Goal: Information Seeking & Learning: Check status

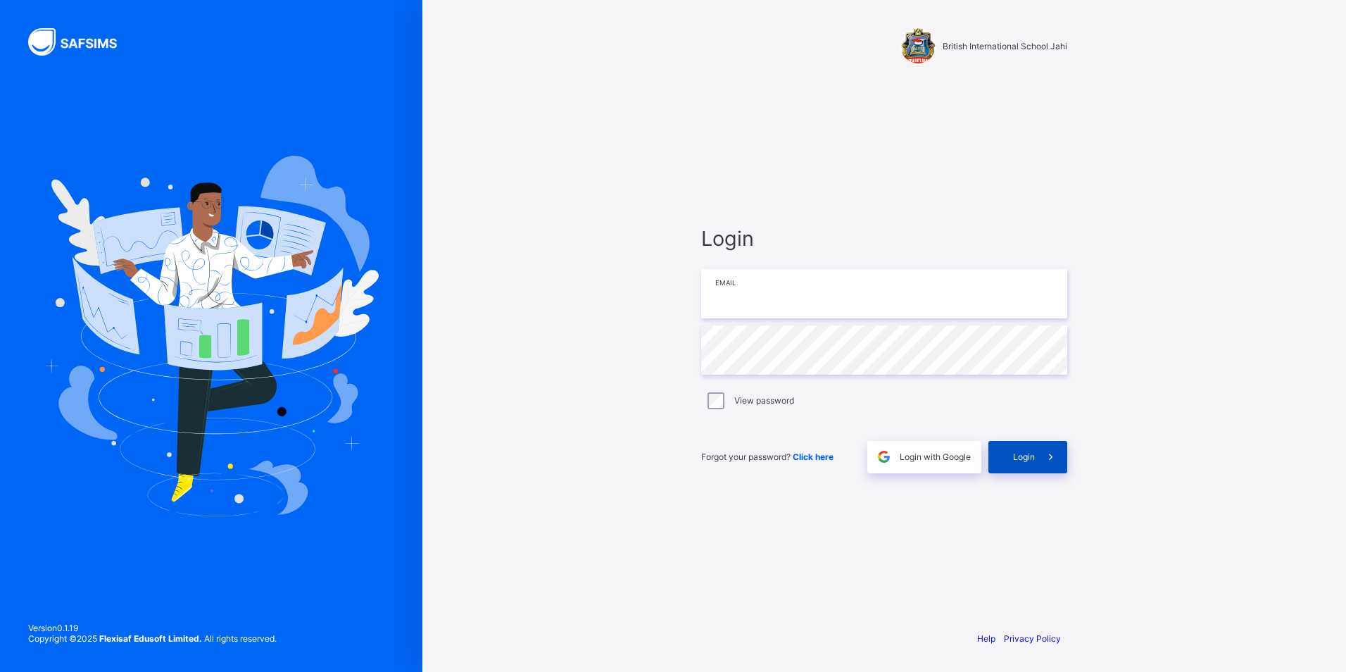
type input "**********"
click at [1015, 460] on span "Login" at bounding box center [1024, 456] width 22 height 11
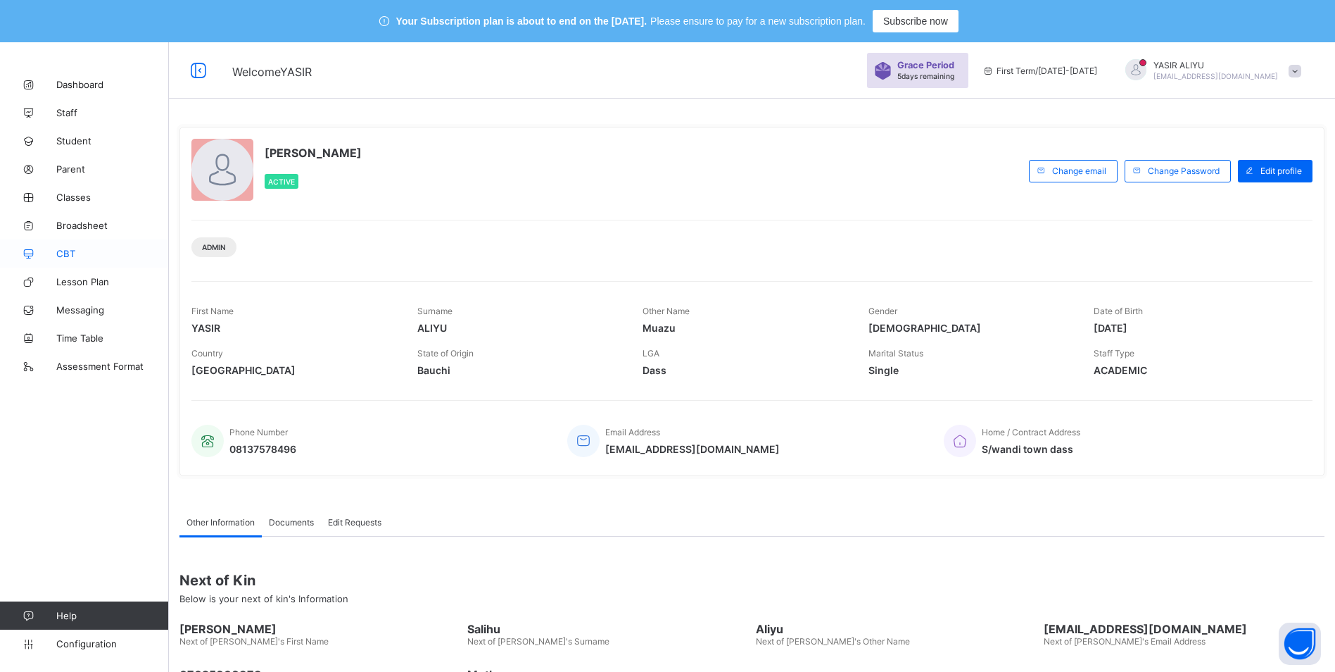
click at [65, 244] on link "CBT" at bounding box center [84, 253] width 169 height 28
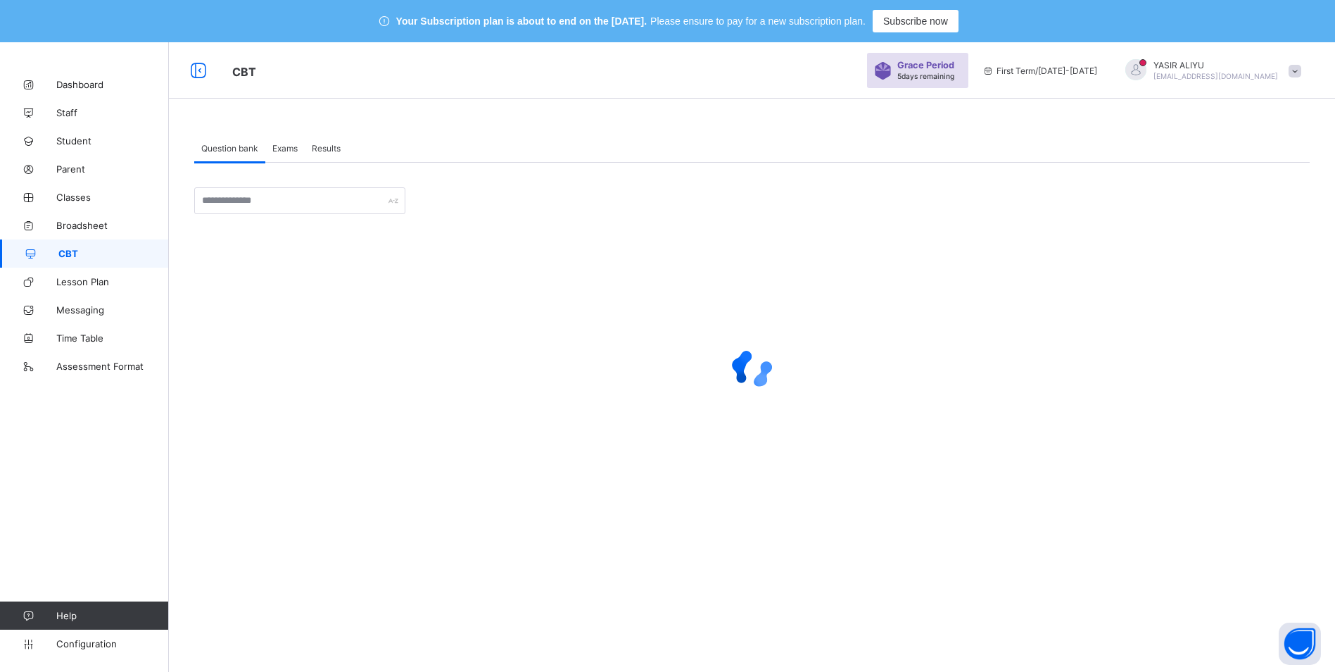
click at [318, 149] on span "Results" at bounding box center [326, 148] width 29 height 11
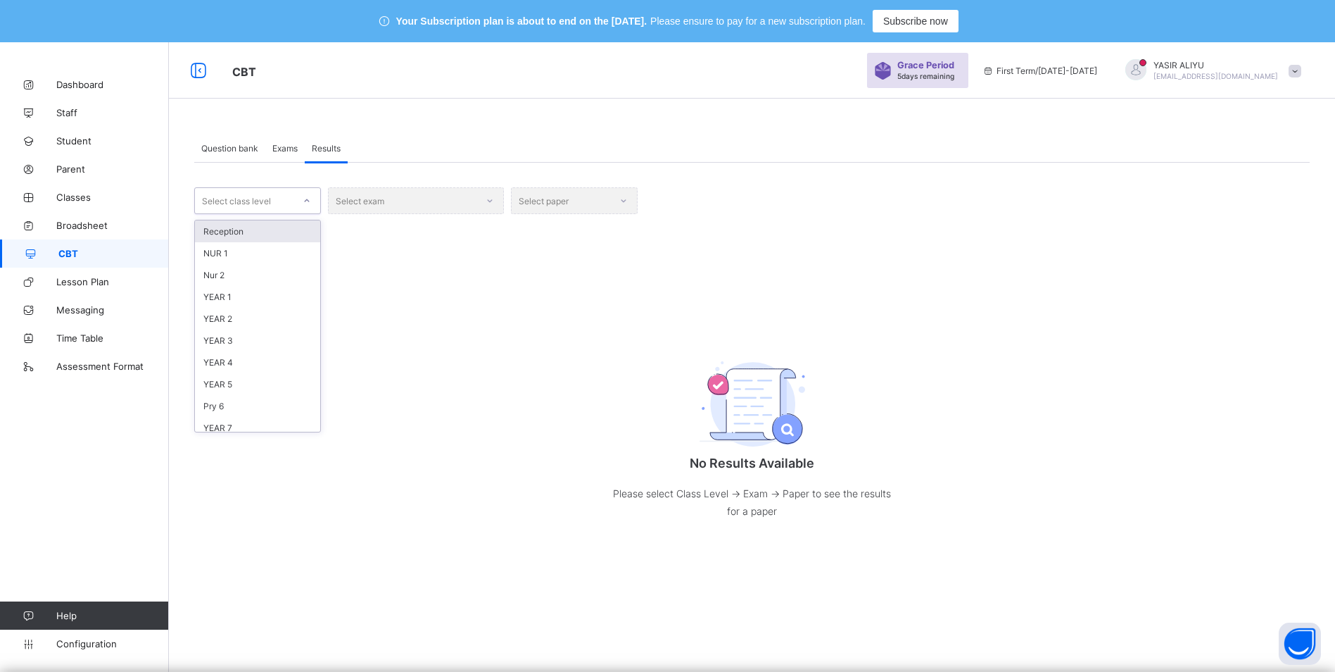
click at [291, 201] on div "Select class level" at bounding box center [244, 201] width 99 height 20
click at [240, 298] on div "YEAR 11" at bounding box center [257, 304] width 125 height 22
click at [492, 199] on div "Select exam" at bounding box center [416, 200] width 176 height 27
click at [368, 201] on div "Select exam" at bounding box center [416, 200] width 176 height 27
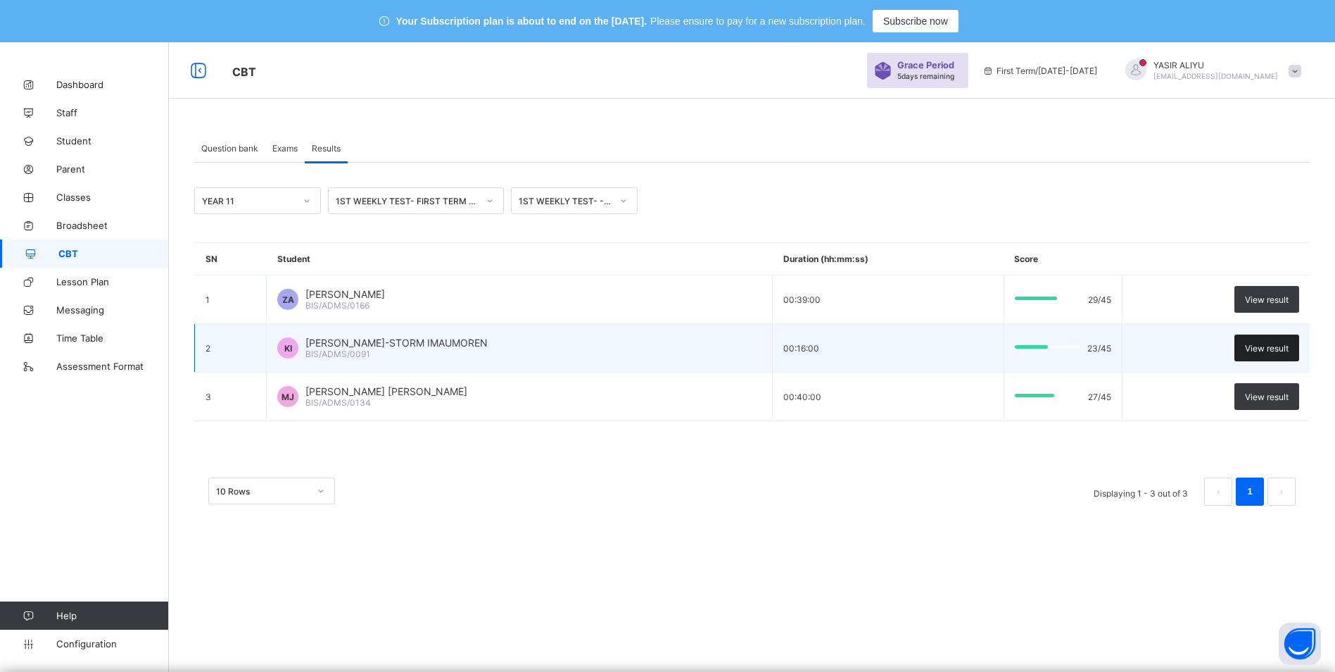
click at [1292, 341] on div "View result" at bounding box center [1267, 347] width 65 height 27
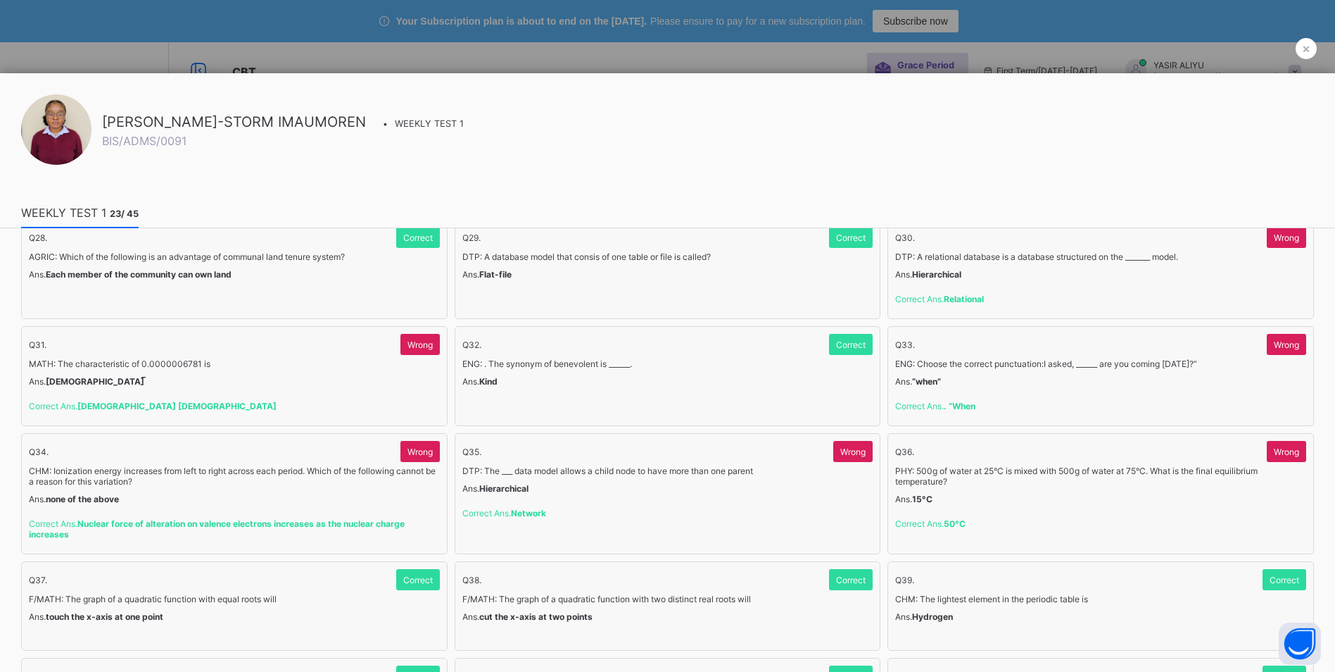
scroll to position [1056, 0]
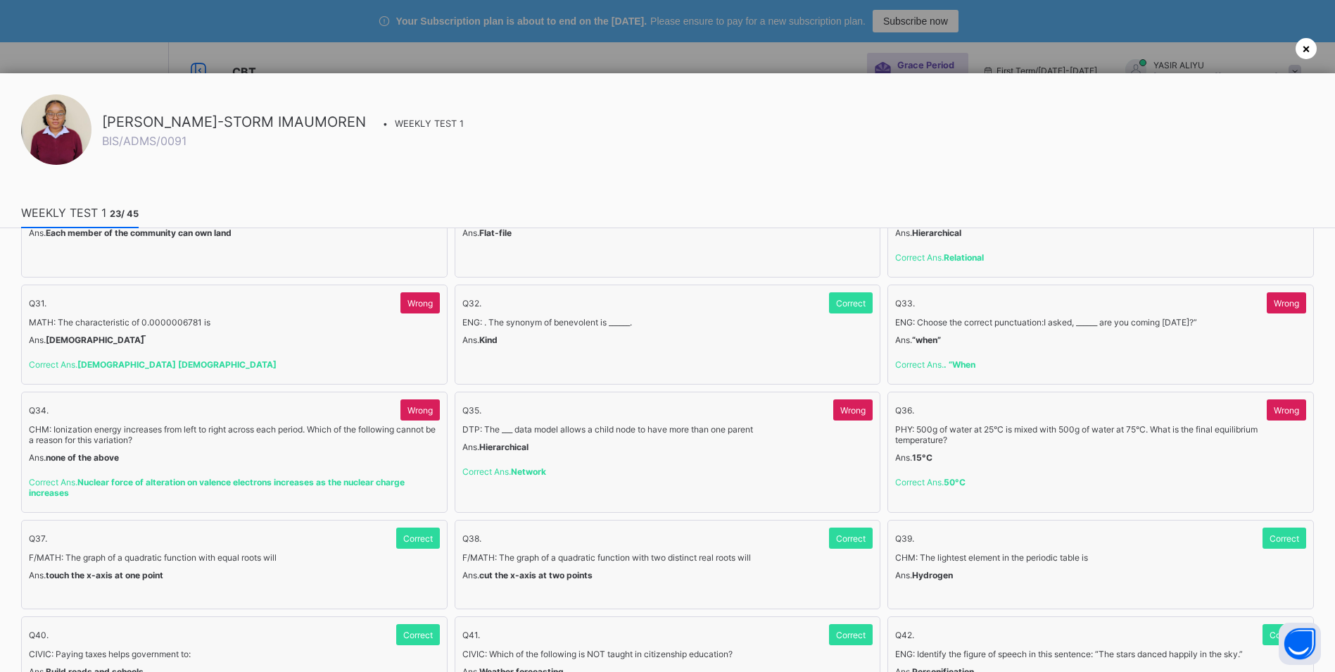
click at [1309, 46] on span "×" at bounding box center [1306, 48] width 8 height 15
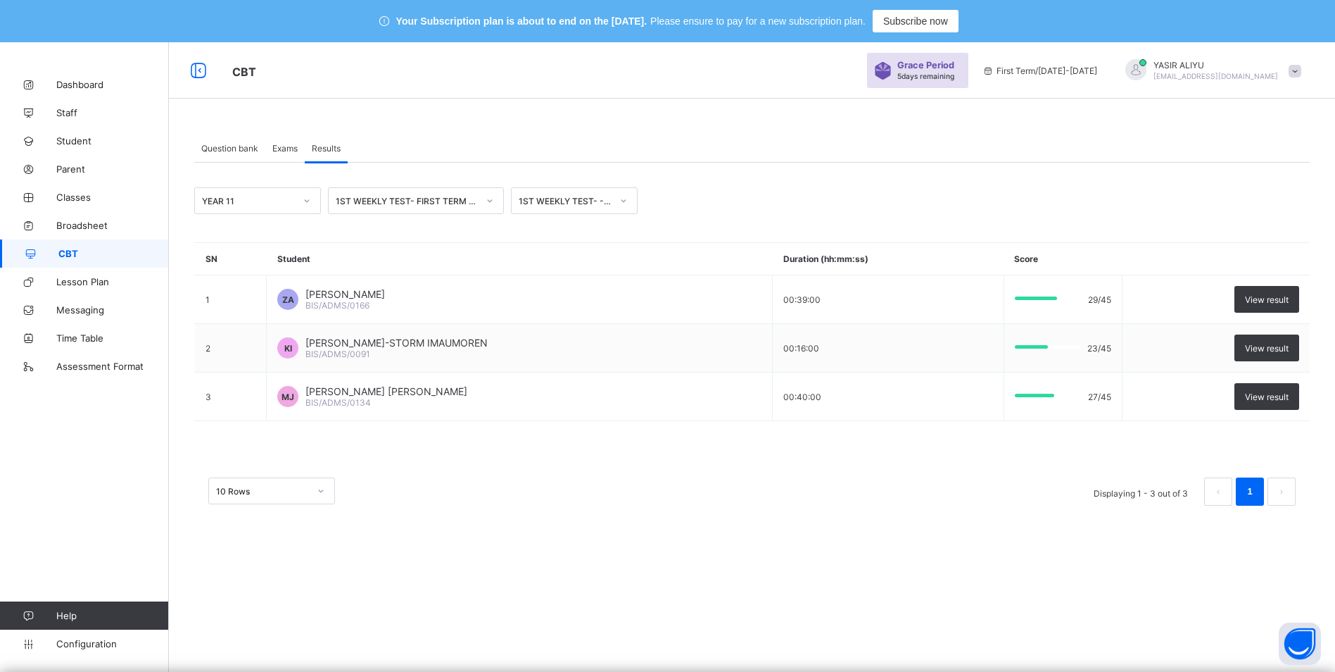
scroll to position [0, 0]
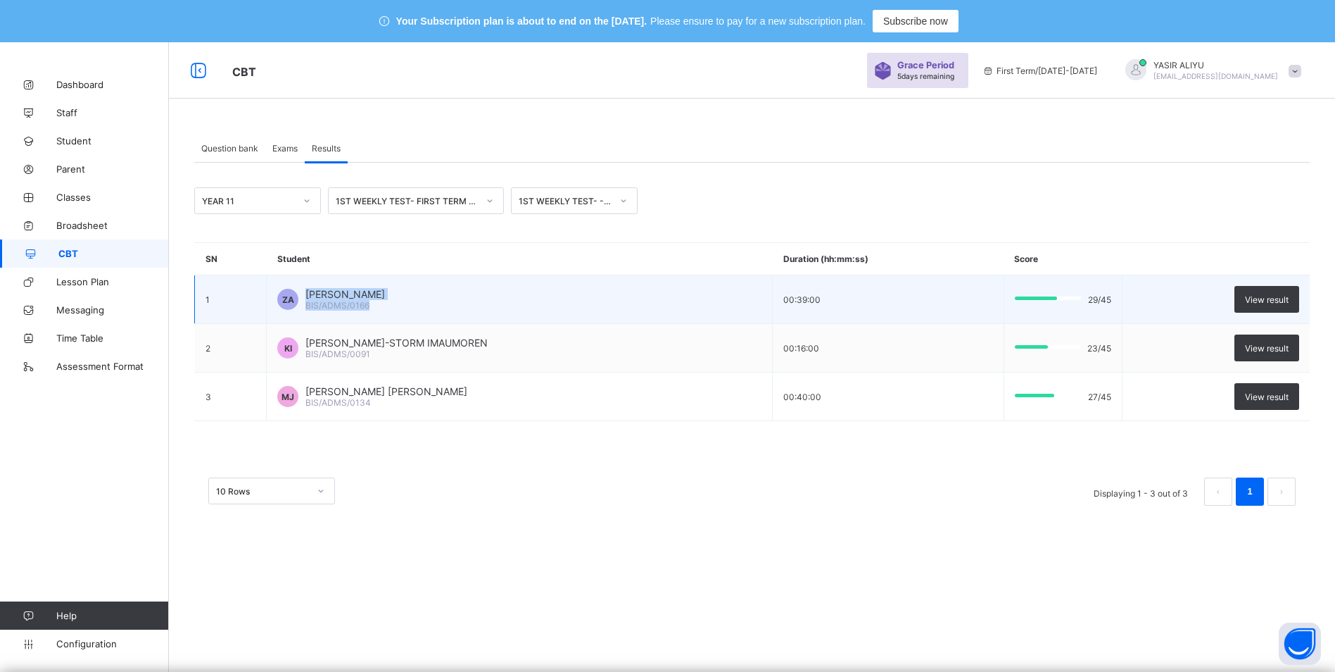
drag, startPoint x: 310, startPoint y: 289, endPoint x: 446, endPoint y: 301, distance: 137.0
click at [385, 301] on div "[PERSON_NAME] BIS/ADMS/0166" at bounding box center [346, 299] width 80 height 23
copy div "[PERSON_NAME] BIS/ADMS/0166"
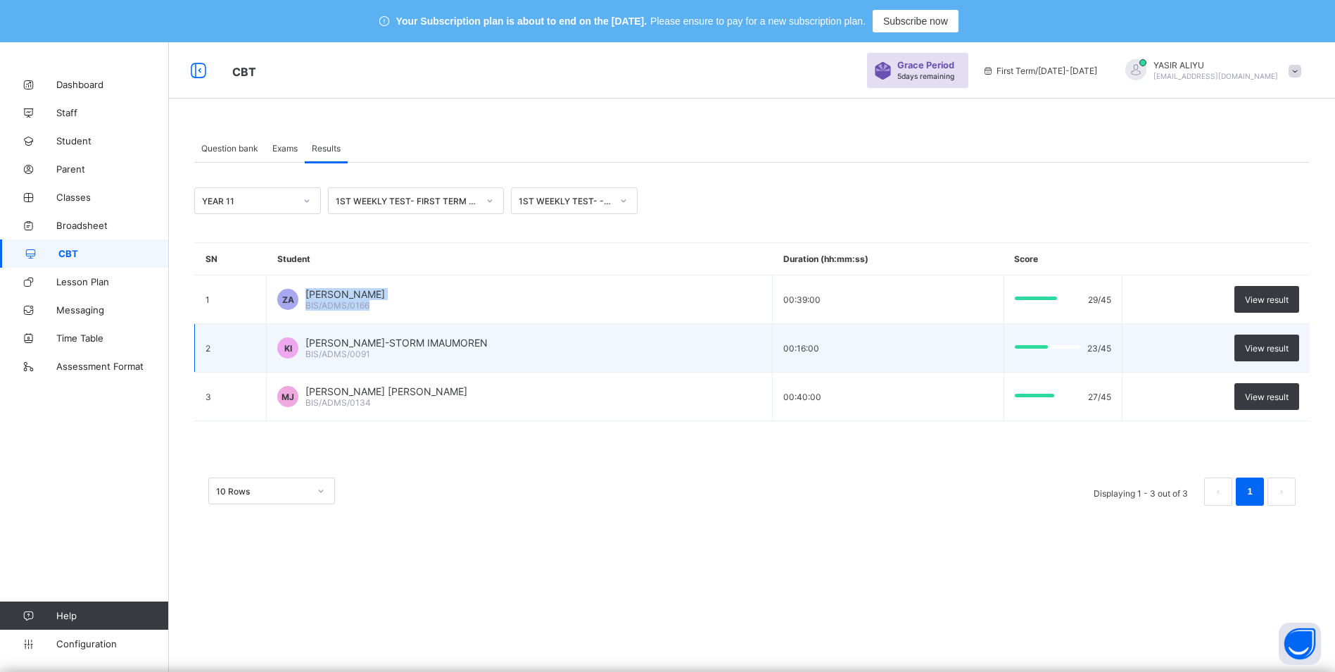
copy div "[PERSON_NAME] BIS/ADMS/0166"
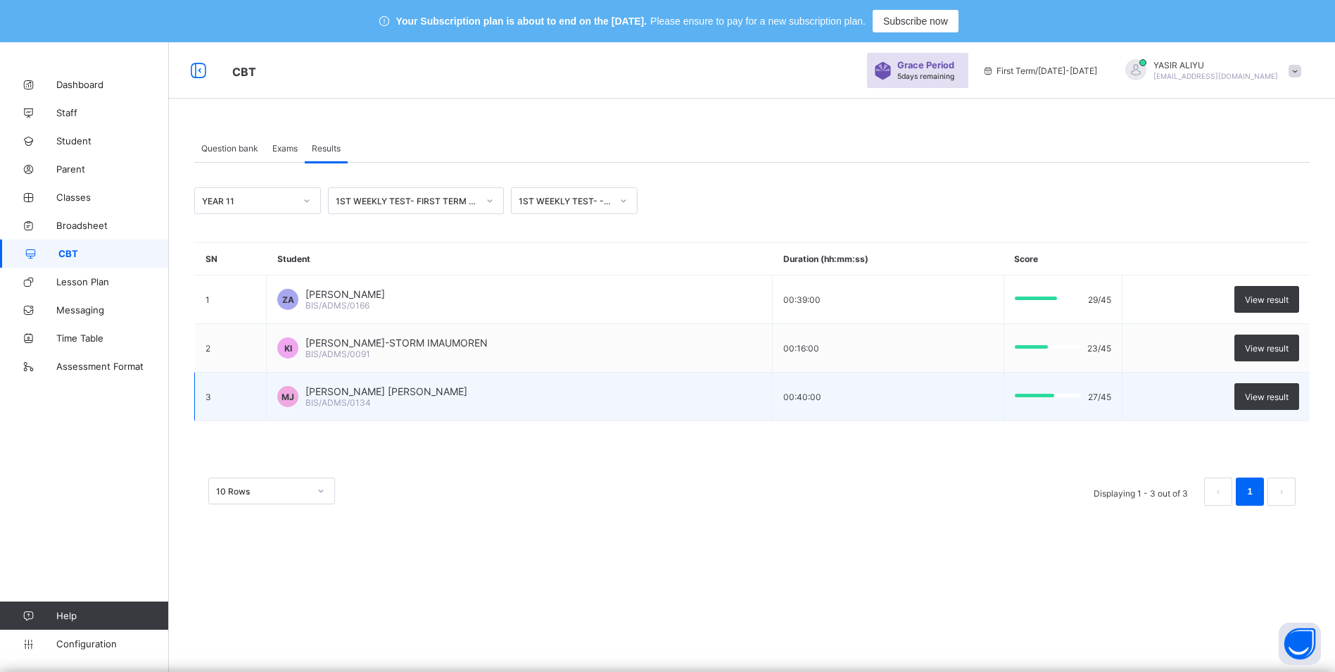
click at [342, 393] on span "[PERSON_NAME] [PERSON_NAME]" at bounding box center [387, 391] width 162 height 12
click at [309, 403] on div "[PERSON_NAME] [PERSON_NAME] [PERSON_NAME] BIS/ADMS/0134" at bounding box center [519, 396] width 484 height 23
drag, startPoint x: 310, startPoint y: 403, endPoint x: 382, endPoint y: 403, distance: 71.8
click at [382, 403] on div "[PERSON_NAME] [PERSON_NAME] BIS/ADMS/0134" at bounding box center [387, 396] width 162 height 23
copy span "BIS/ADMS/0134"
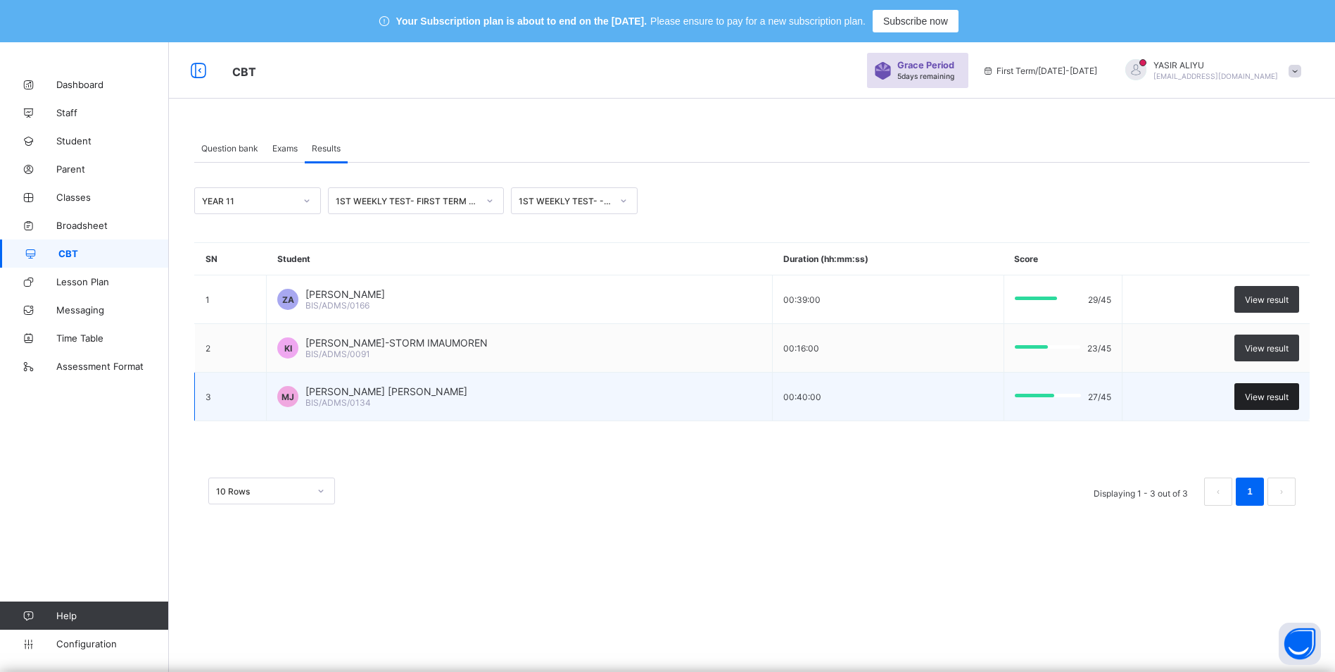
click at [1286, 396] on span "View result" at bounding box center [1267, 396] width 44 height 11
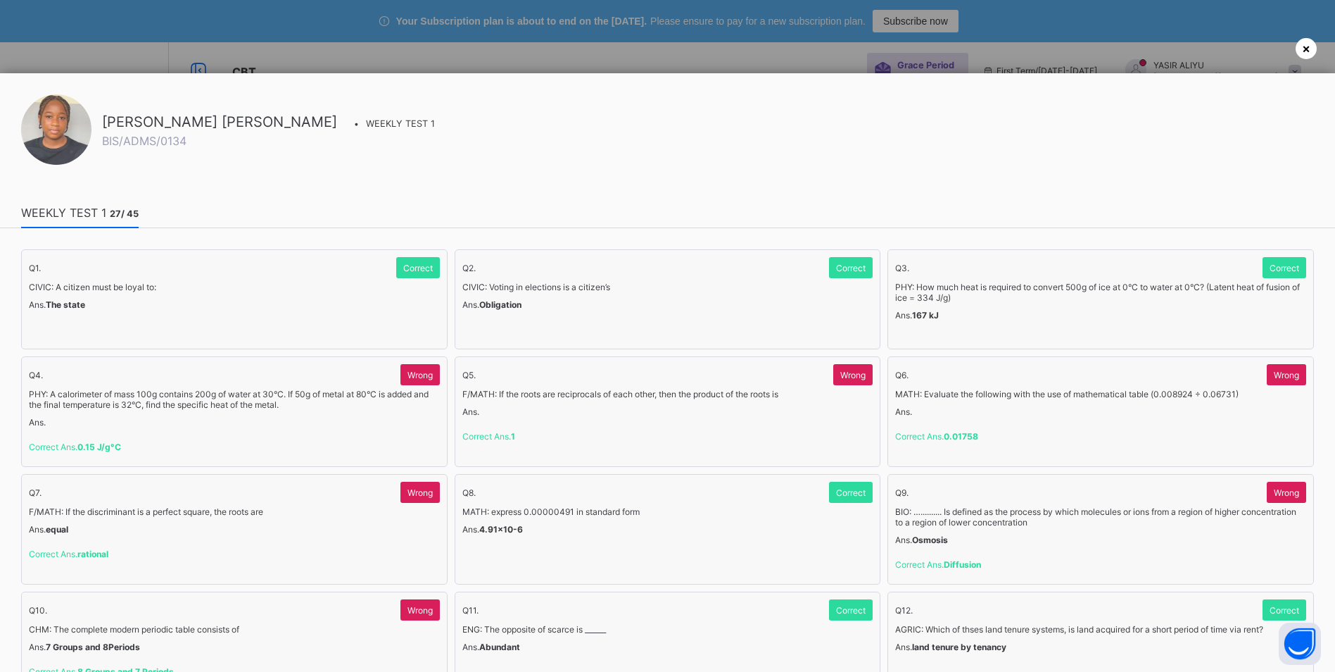
click at [1307, 49] on span "×" at bounding box center [1306, 48] width 8 height 15
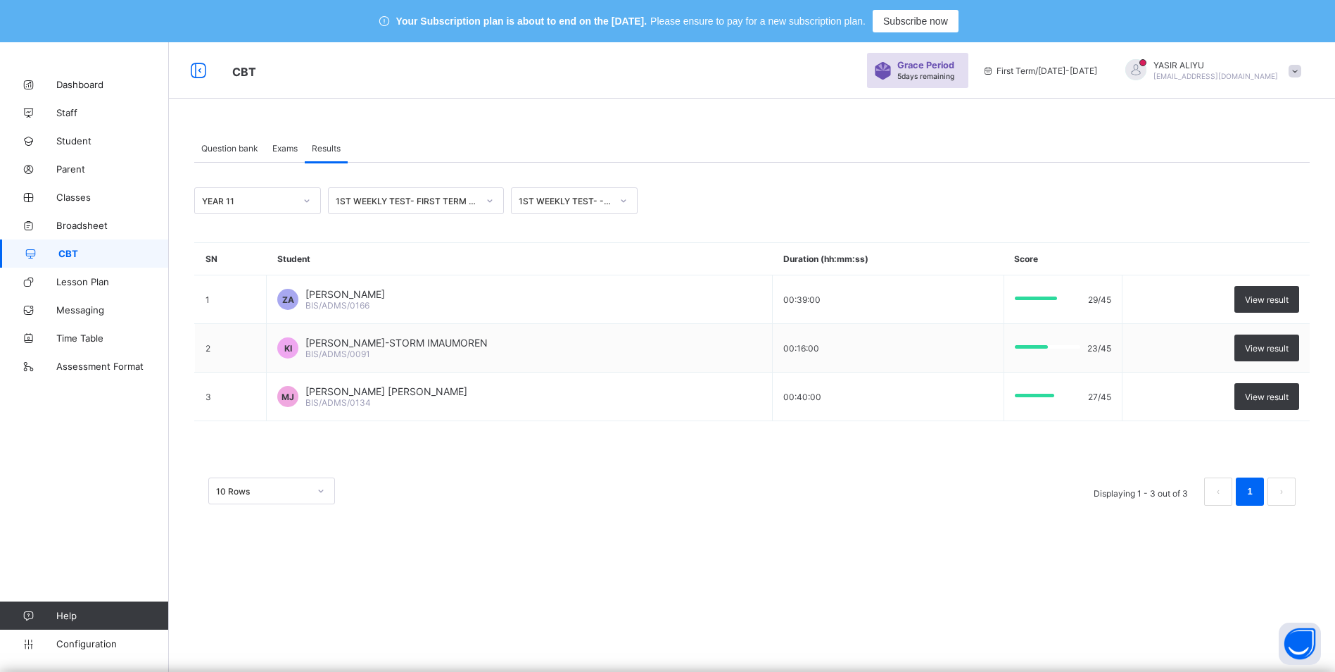
click at [626, 201] on icon at bounding box center [623, 201] width 8 height 14
click at [593, 261] on div "1ST WEEKLY TEST- YEAR11-ART" at bounding box center [574, 269] width 125 height 32
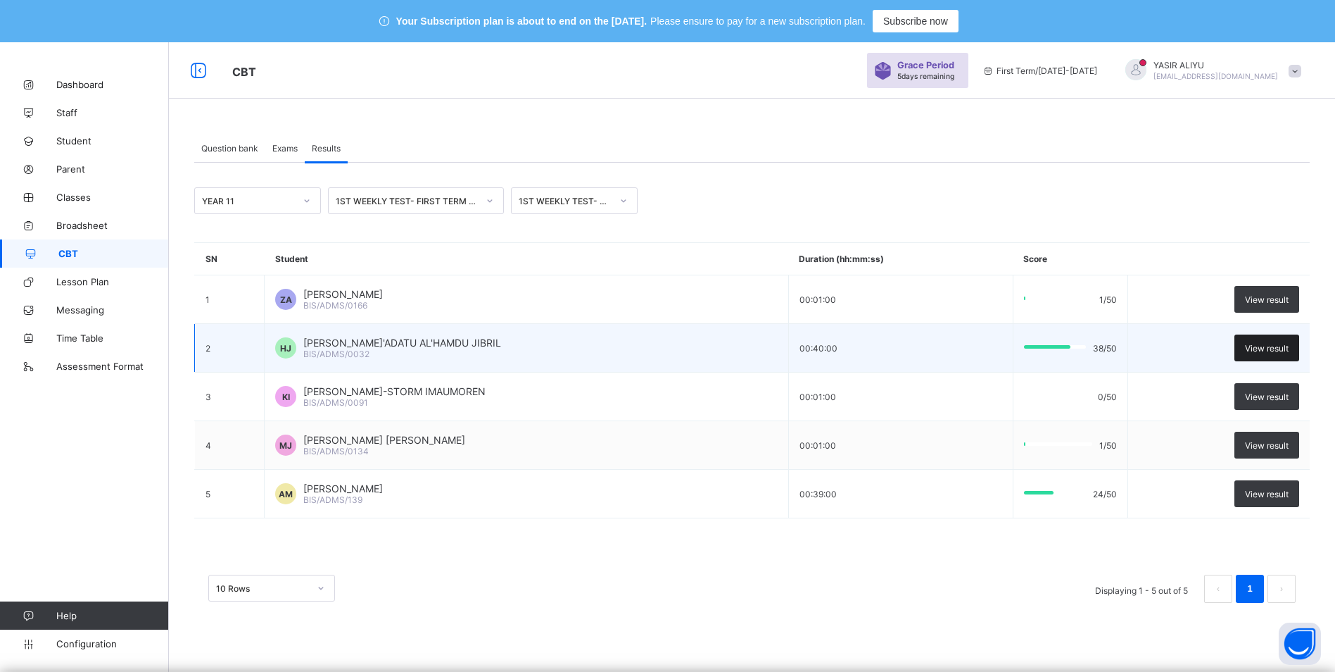
click at [1264, 343] on span "View result" at bounding box center [1267, 348] width 44 height 11
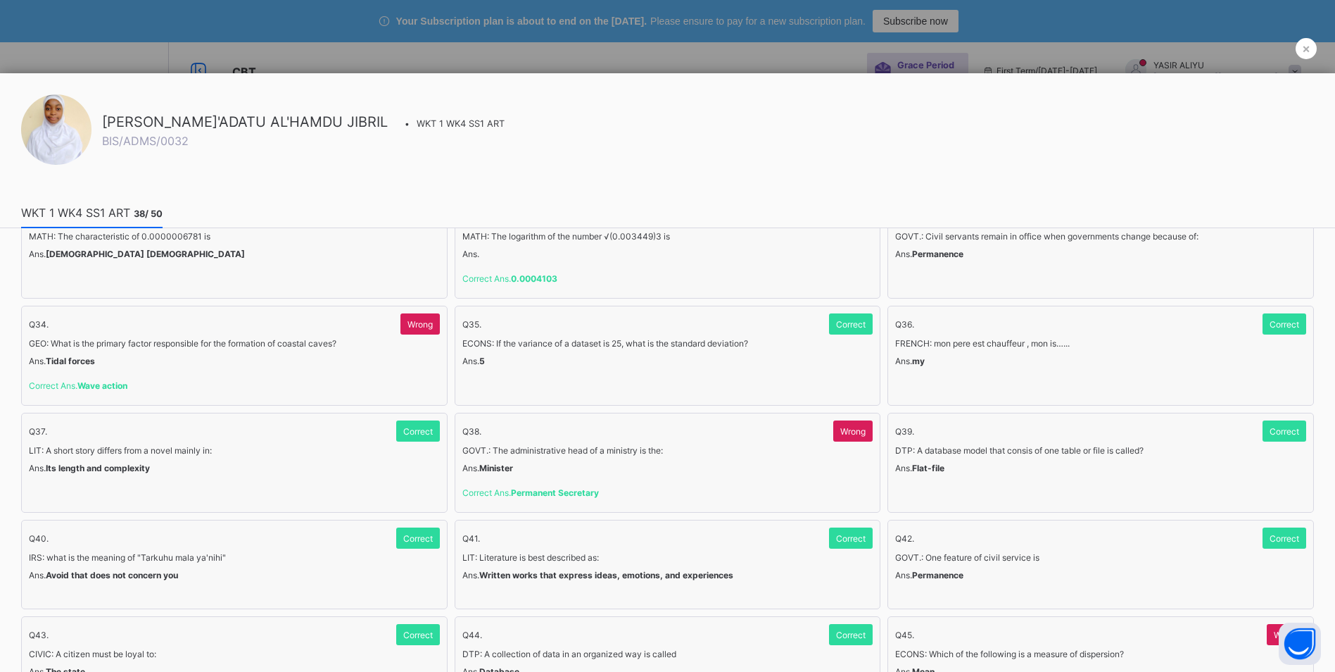
scroll to position [1126, 0]
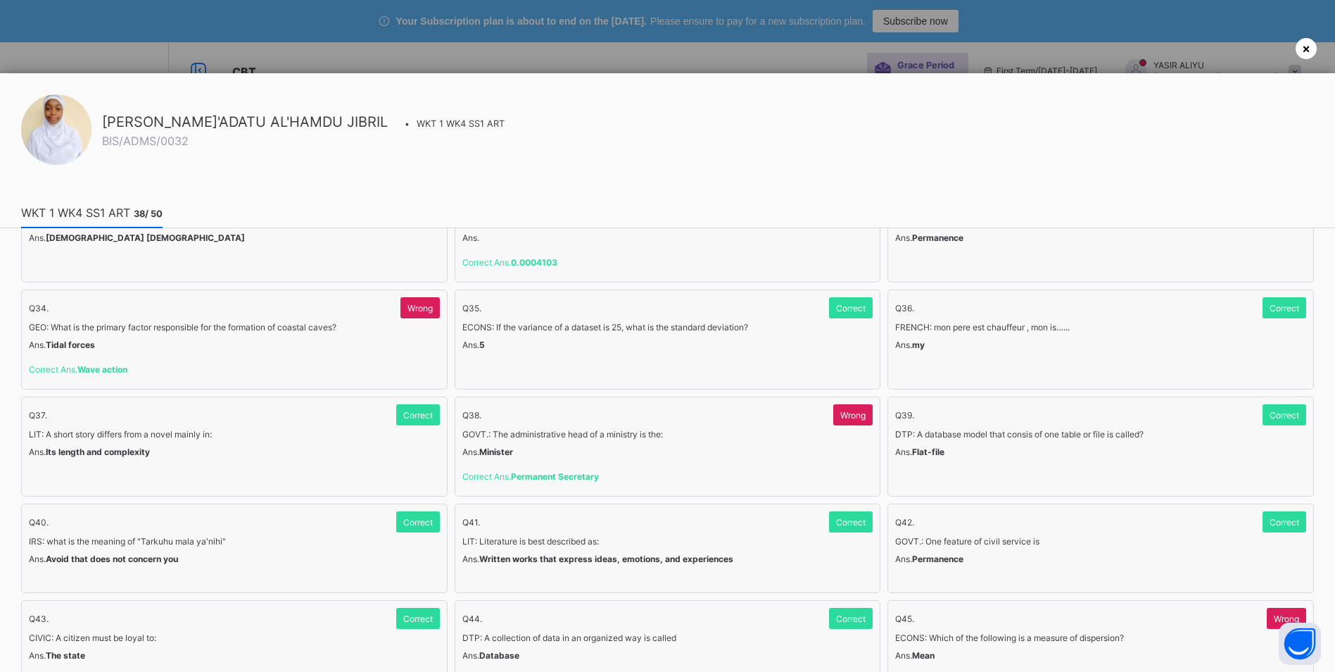
click at [1312, 46] on div "×" at bounding box center [1306, 48] width 21 height 21
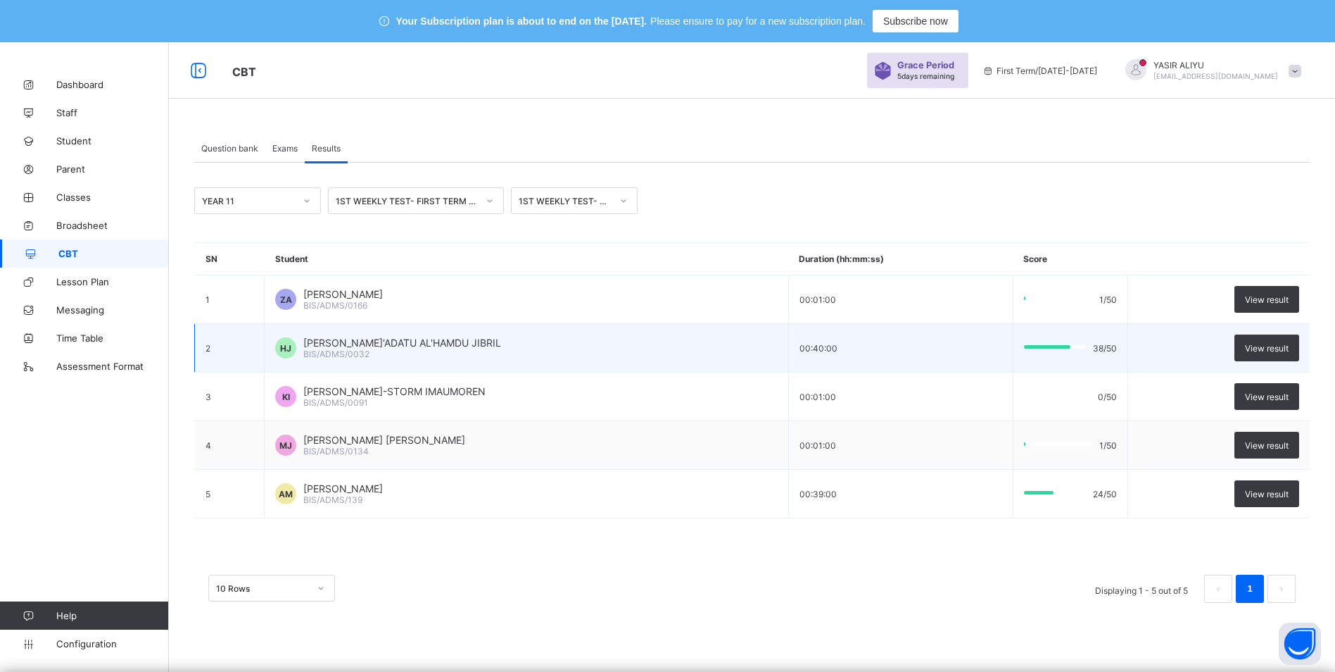
click at [332, 355] on span "BIS/ADMS/0032" at bounding box center [336, 353] width 66 height 11
drag, startPoint x: 308, startPoint y: 343, endPoint x: 416, endPoint y: 355, distance: 109.1
click at [416, 355] on div "[PERSON_NAME]'ADATU AL'HAMDU JIBRIL BIS/ADMS/0032" at bounding box center [402, 347] width 198 height 23
copy div "[PERSON_NAME]'ADATU AL'HAMDU JIBRIL BIS/ADMS/0032"
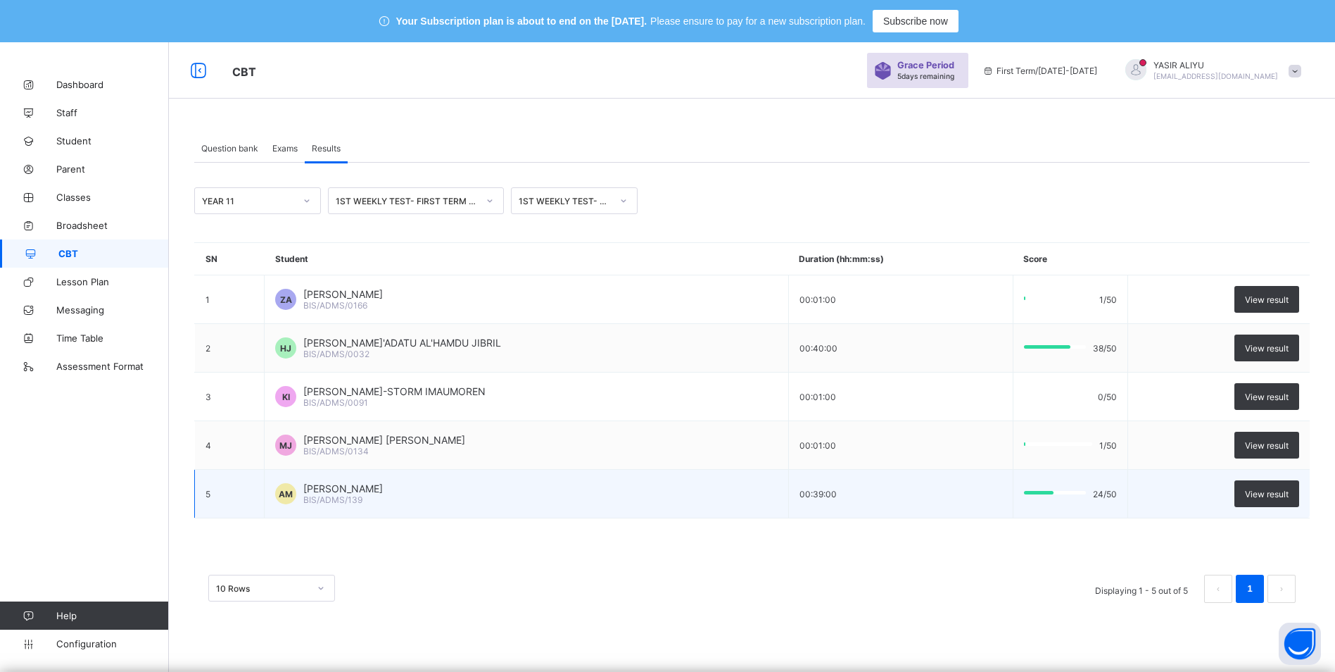
click at [313, 485] on span "[PERSON_NAME]" at bounding box center [343, 488] width 80 height 12
drag, startPoint x: 310, startPoint y: 485, endPoint x: 362, endPoint y: 493, distance: 52.8
click at [362, 493] on span "[PERSON_NAME]" at bounding box center [343, 488] width 80 height 12
drag, startPoint x: 354, startPoint y: 494, endPoint x: 314, endPoint y: 494, distance: 40.1
click at [314, 494] on span "BIS/ADMS/139" at bounding box center [332, 499] width 59 height 11
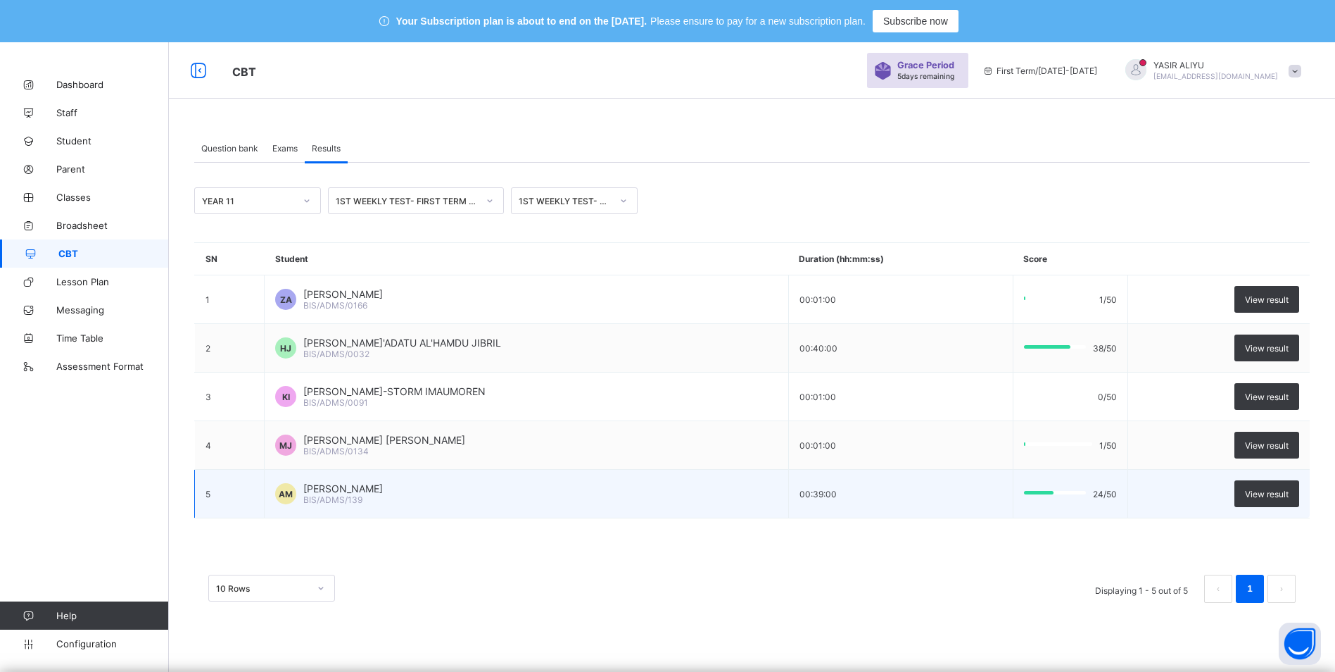
click at [307, 497] on div "AM [PERSON_NAME] BIS/ADMS/139" at bounding box center [526, 493] width 502 height 23
drag, startPoint x: 308, startPoint y: 499, endPoint x: 382, endPoint y: 507, distance: 75.0
click at [382, 507] on td "AM [PERSON_NAME] BIS/ADMS/139" at bounding box center [527, 494] width 524 height 49
copy span "BIS/ADMS/139"
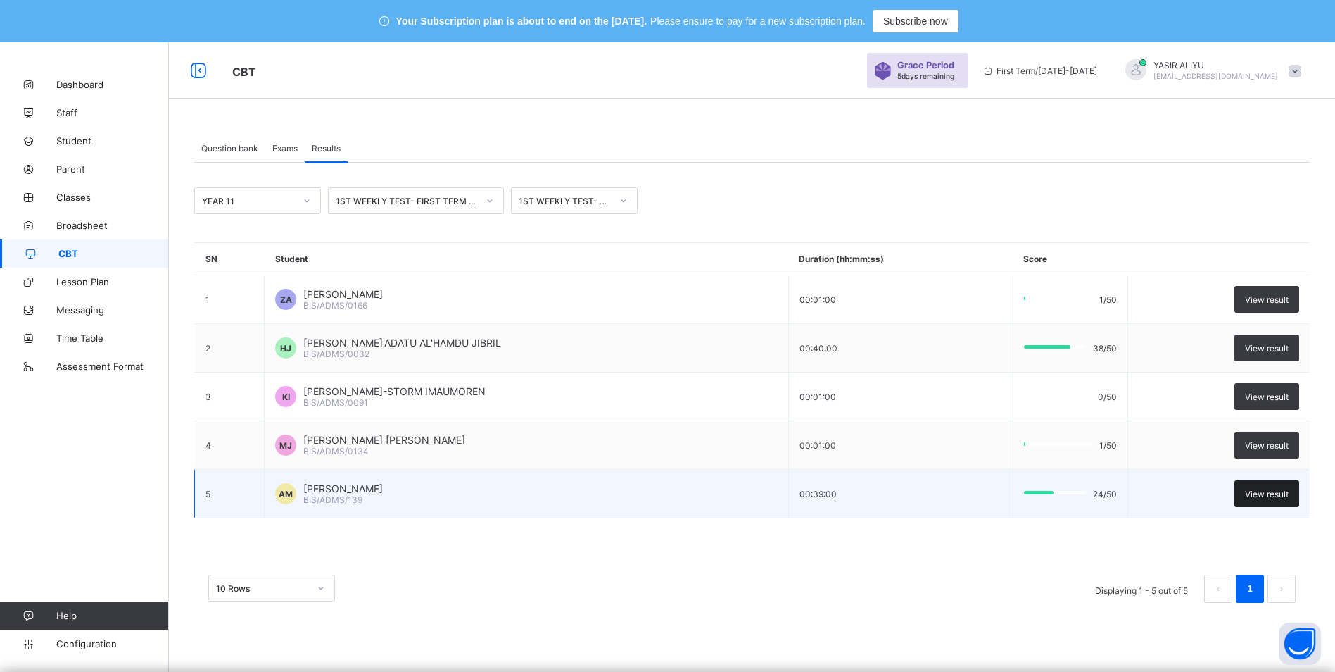
click at [1262, 496] on span "View result" at bounding box center [1267, 494] width 44 height 11
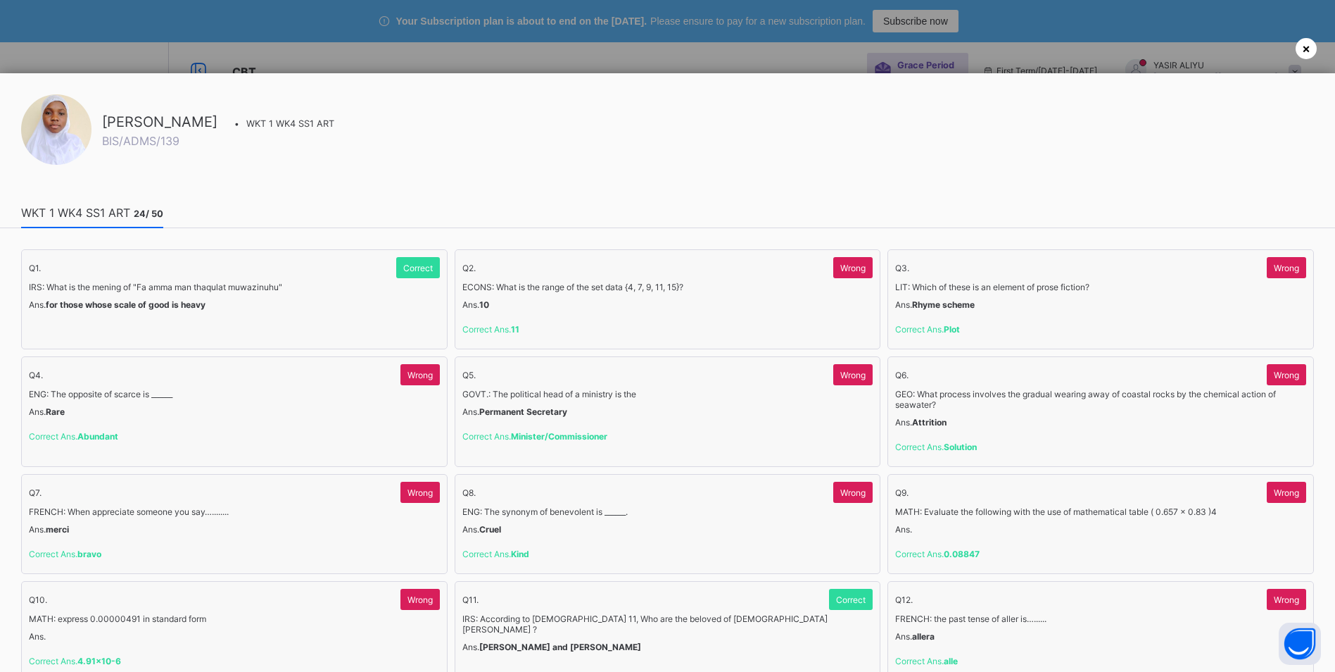
click at [1309, 44] on span "×" at bounding box center [1306, 48] width 8 height 15
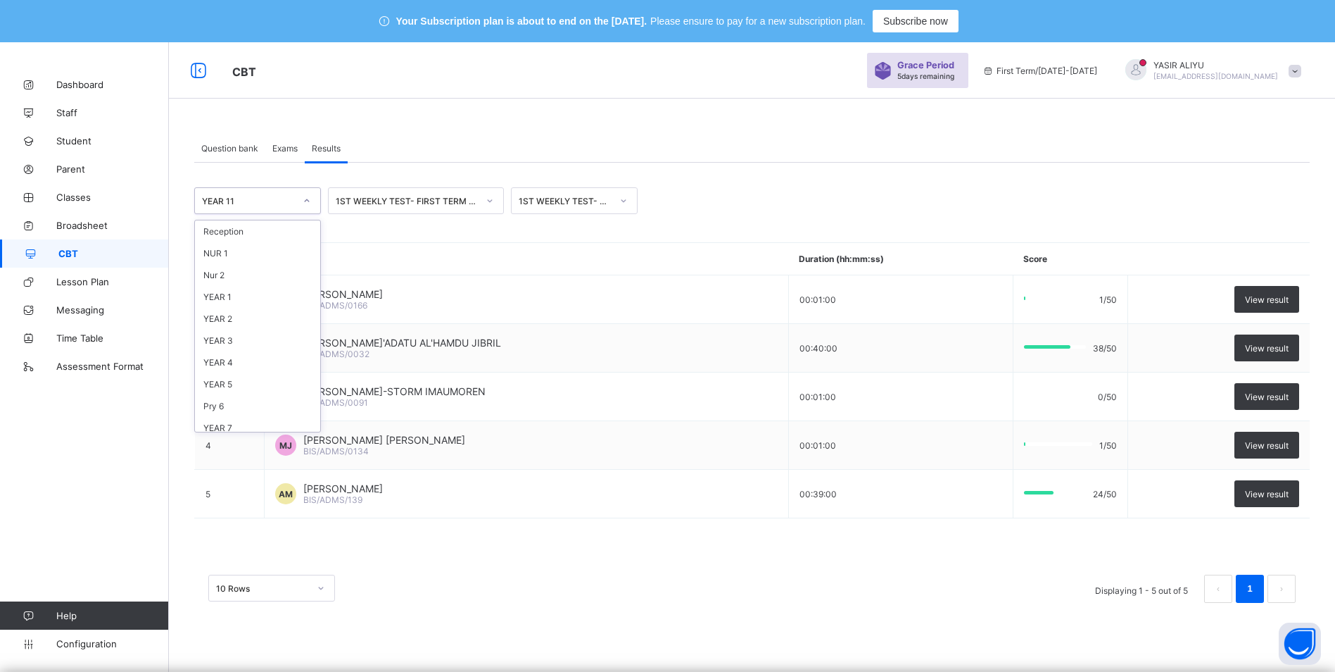
click at [308, 200] on icon at bounding box center [307, 201] width 8 height 14
click at [268, 370] on div "YEAR 12" at bounding box center [257, 365] width 125 height 22
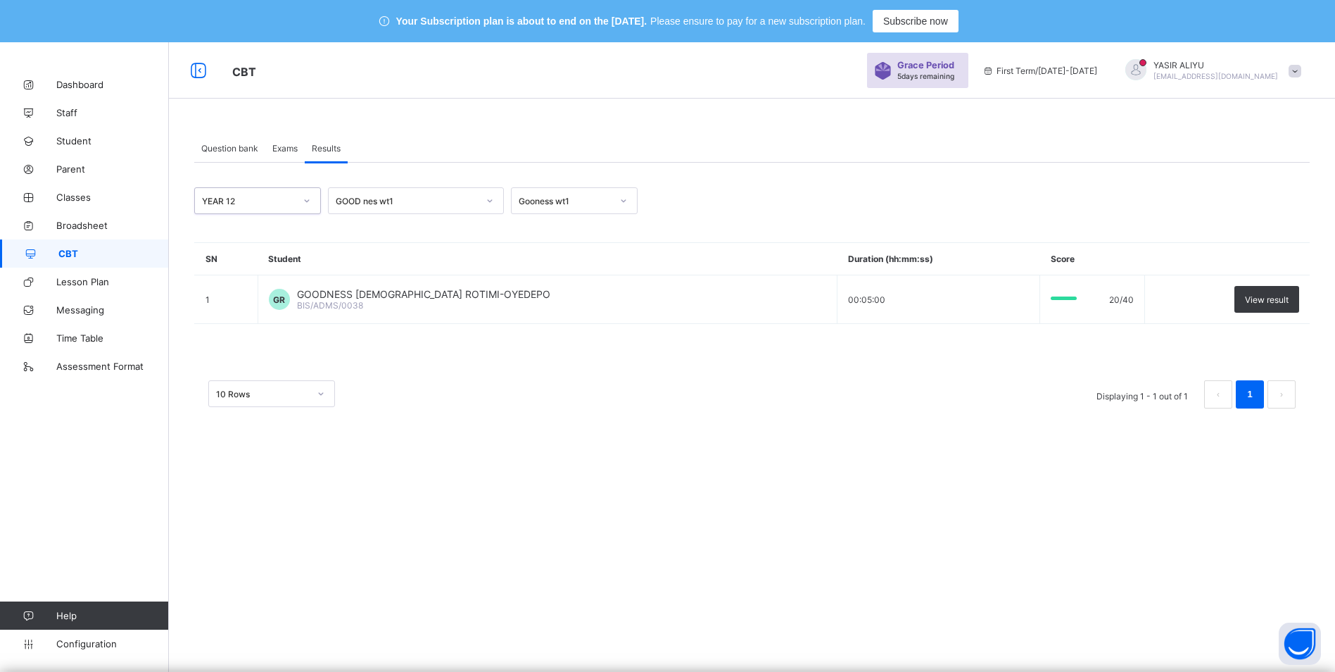
click at [486, 202] on icon at bounding box center [490, 201] width 8 height 14
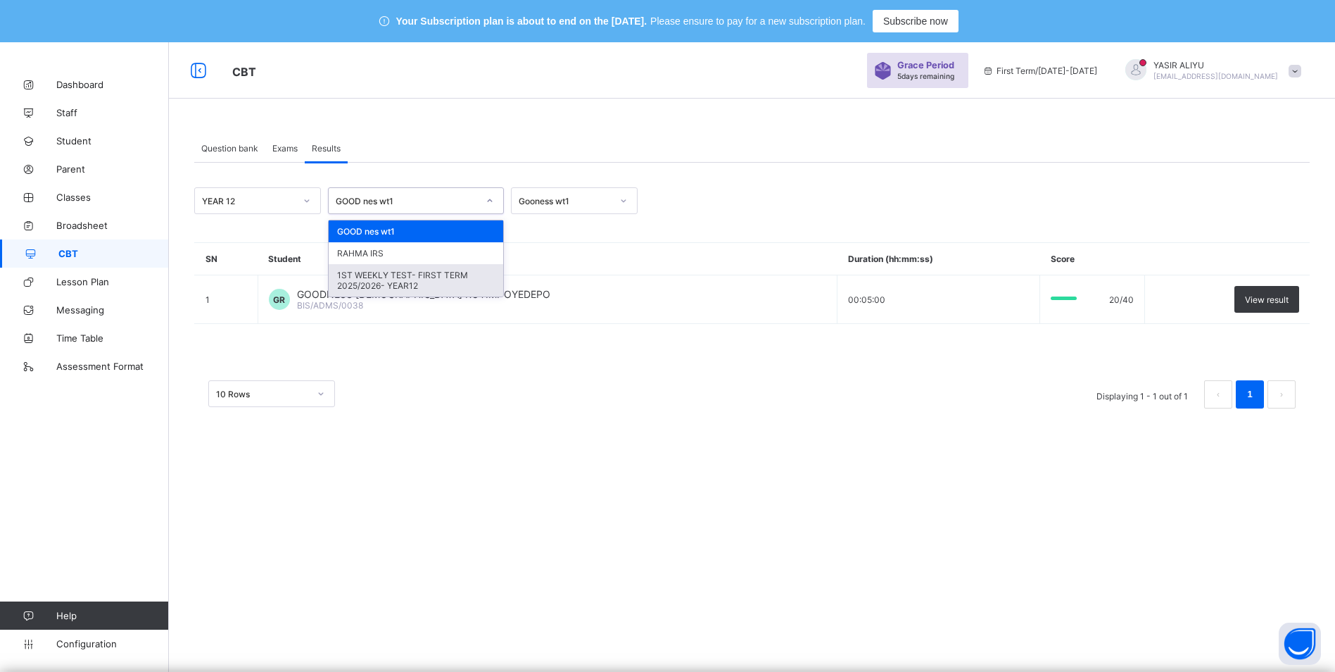
click at [453, 274] on div "1ST WEEKLY TEST- FIRST TERM 2025/2026- YEAR12" at bounding box center [416, 280] width 175 height 32
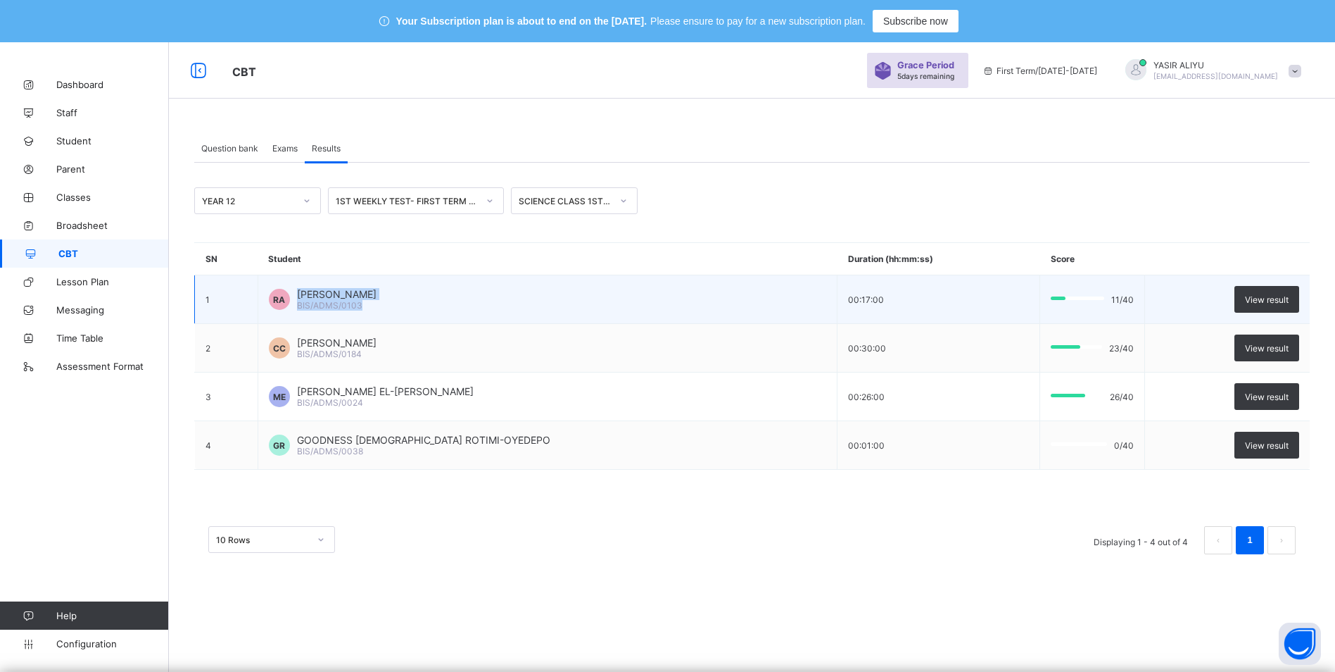
drag, startPoint x: 302, startPoint y: 291, endPoint x: 451, endPoint y: 313, distance: 150.1
click at [451, 313] on td "[PERSON_NAME] HARUNA [PERSON_NAME] BIS/ADMS/0103" at bounding box center [547, 299] width 579 height 49
copy div "[PERSON_NAME] BIS/ADMS/0103"
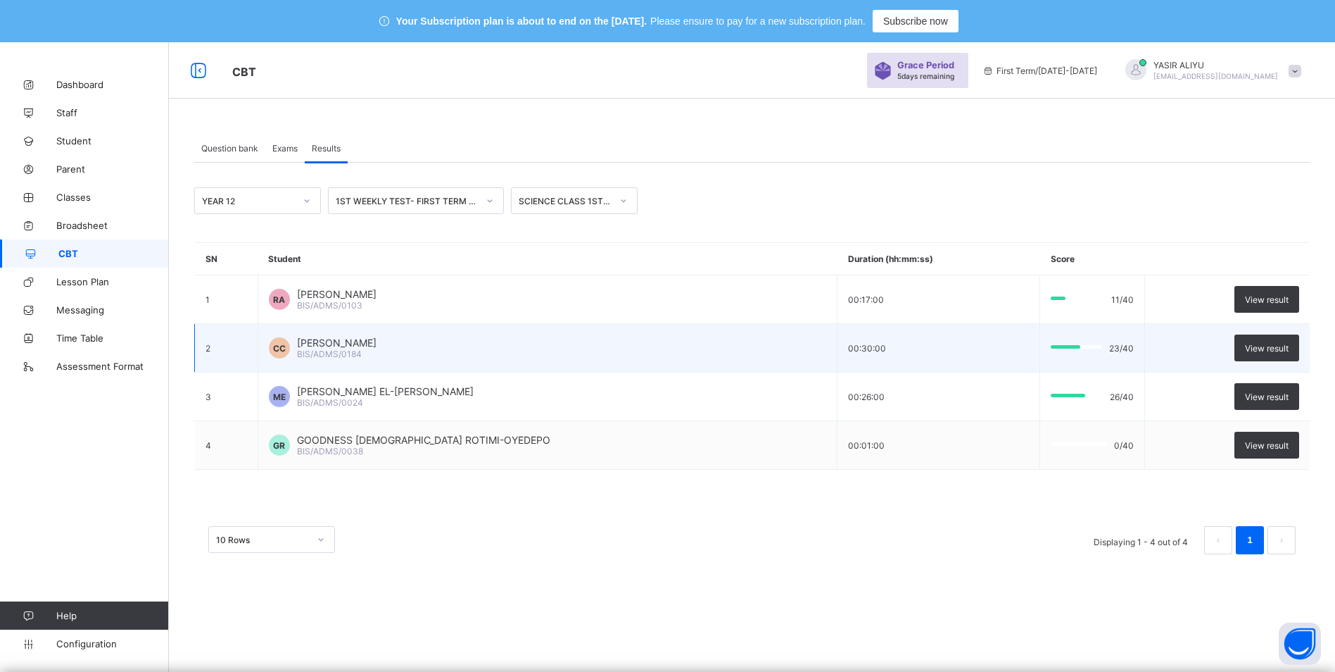
click at [304, 342] on span "[PERSON_NAME]" at bounding box center [337, 342] width 80 height 12
drag, startPoint x: 301, startPoint y: 344, endPoint x: 410, endPoint y: 355, distance: 109.0
click at [377, 355] on div "[PERSON_NAME] BIS/ADMS/0184" at bounding box center [337, 347] width 80 height 23
copy div "[PERSON_NAME] BIS/ADMS/0184"
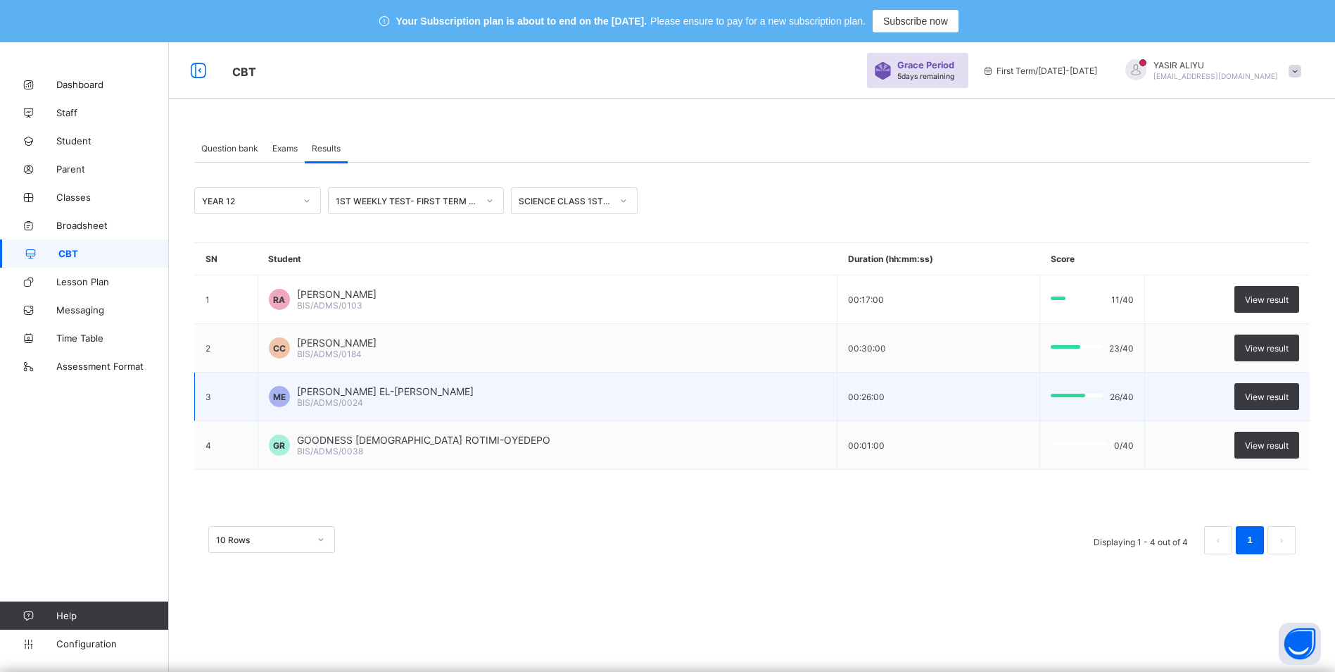
click at [320, 393] on span "[PERSON_NAME] EL-[PERSON_NAME]" at bounding box center [385, 391] width 177 height 12
drag, startPoint x: 302, startPoint y: 389, endPoint x: 380, endPoint y: 408, distance: 80.4
click at [380, 408] on td "ME [PERSON_NAME] EL-[PERSON_NAME] BIS/ADMS/0024" at bounding box center [547, 396] width 579 height 49
copy div "[PERSON_NAME] EL-[PERSON_NAME] BIS/ADMS/0024"
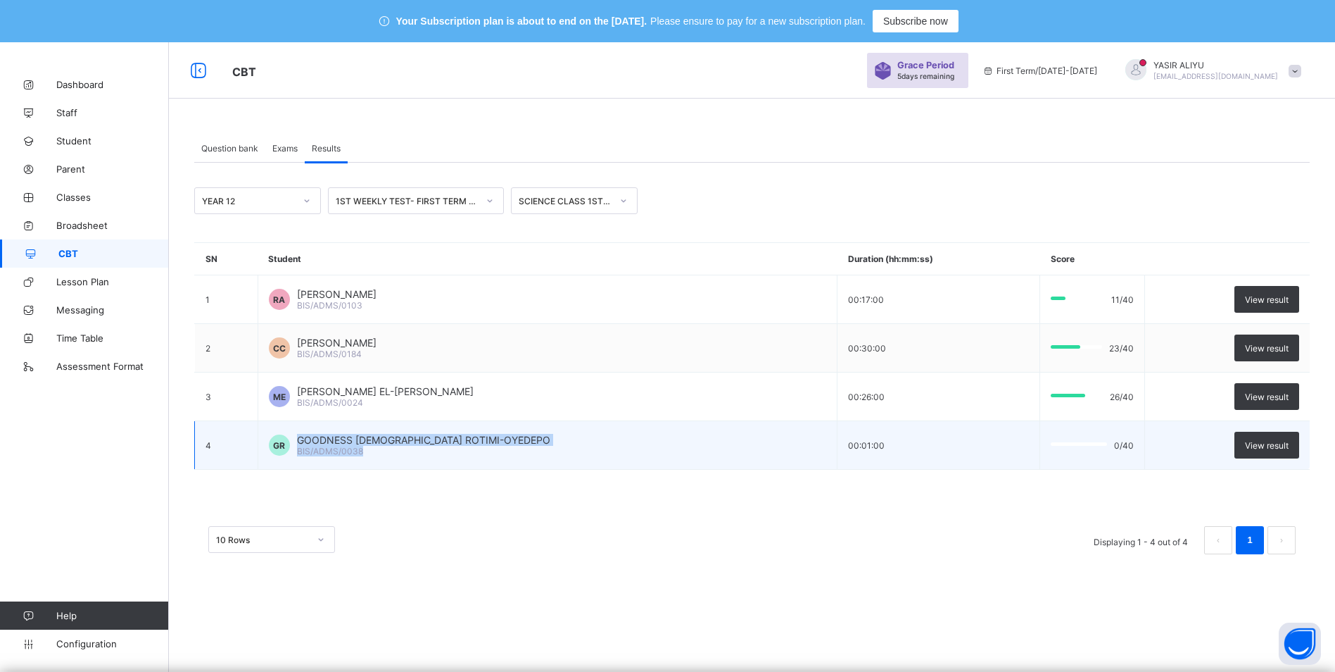
drag, startPoint x: 303, startPoint y: 442, endPoint x: 381, endPoint y: 448, distance: 77.6
click at [381, 448] on div "GOODNESS [DEMOGRAPHIC_DATA] ROTIMI-OYEDEPO BIS/ADMS/0038" at bounding box center [423, 445] width 253 height 23
copy div "GOODNESS [DEMOGRAPHIC_DATA] ROTIMI-OYEDEPO BIS/ADMS/0038"
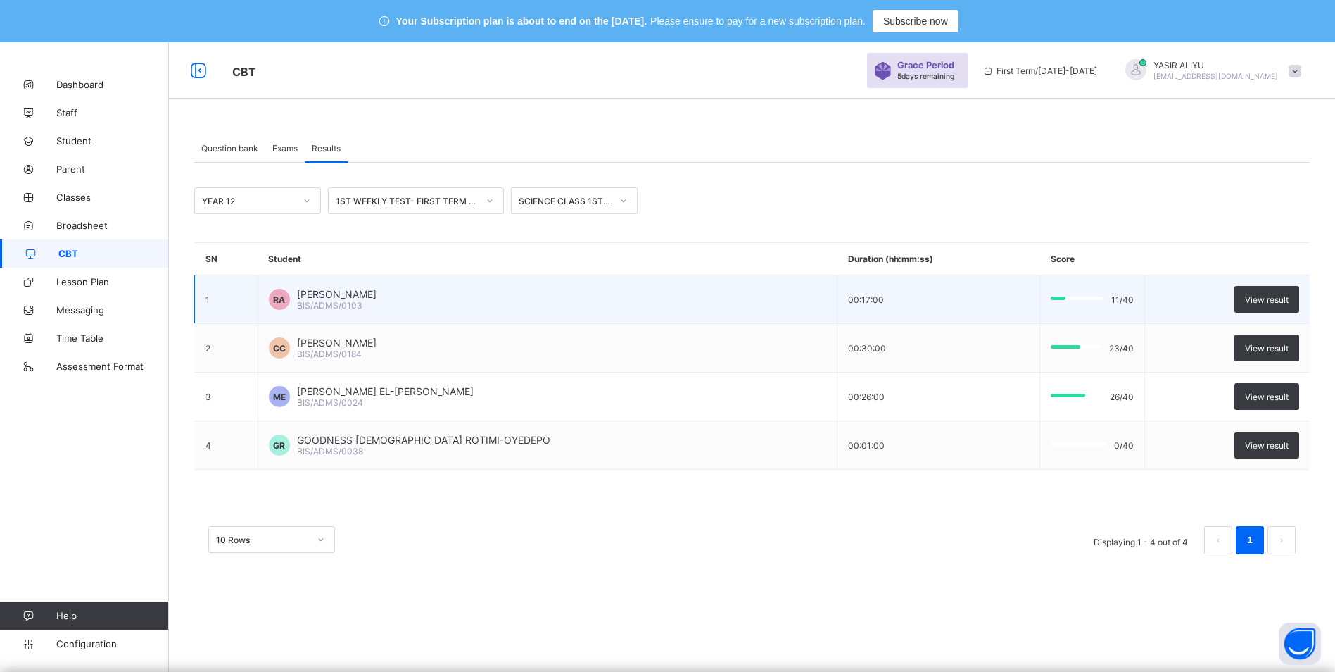
click at [301, 291] on div "[PERSON_NAME] HARUNA [PERSON_NAME] BIS/ADMS/0103" at bounding box center [548, 299] width 558 height 23
drag, startPoint x: 303, startPoint y: 291, endPoint x: 366, endPoint y: 307, distance: 65.4
click at [366, 307] on div "[PERSON_NAME] BIS/ADMS/0103" at bounding box center [337, 299] width 80 height 23
copy div "[PERSON_NAME] BIS/ADMS/0103"
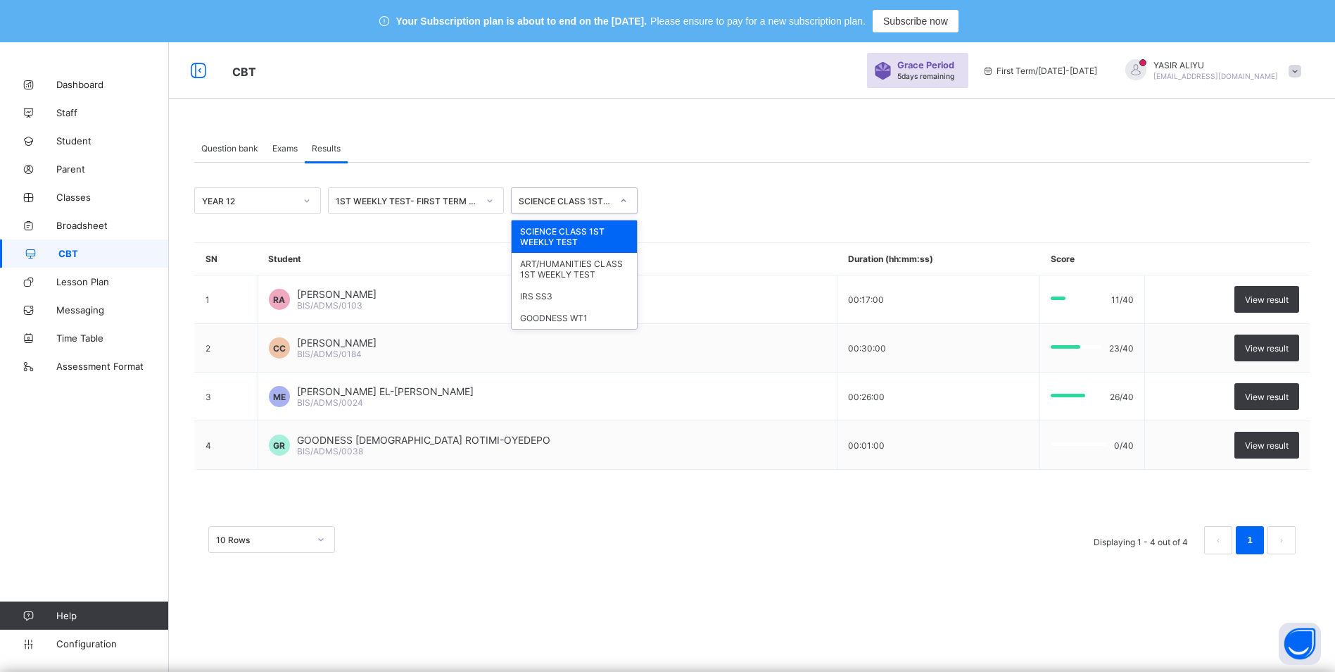
click at [613, 203] on div at bounding box center [624, 200] width 24 height 23
click at [591, 271] on div "ART/HUMANITIES CLASS 1ST WEEKLY TEST" at bounding box center [574, 269] width 125 height 32
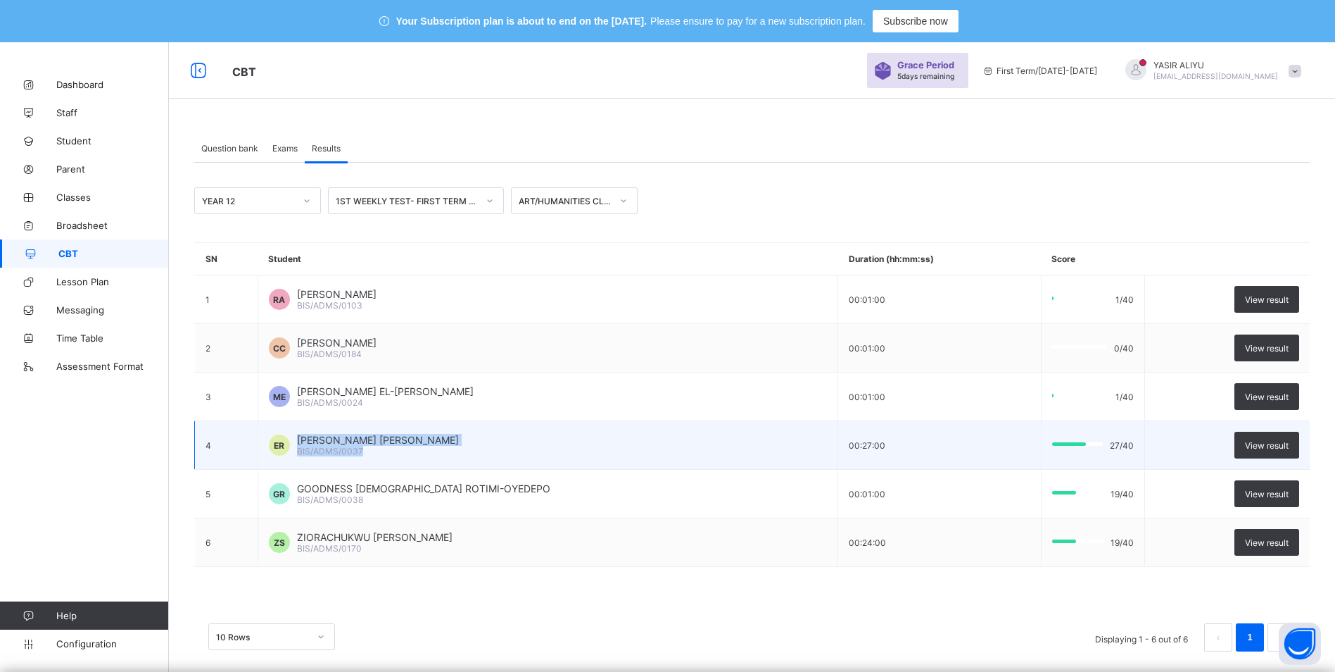
drag, startPoint x: 301, startPoint y: 438, endPoint x: 372, endPoint y: 452, distance: 72.5
click at [372, 452] on div "[PERSON_NAME] [PERSON_NAME] BIS/ADMS/0037" at bounding box center [378, 445] width 162 height 23
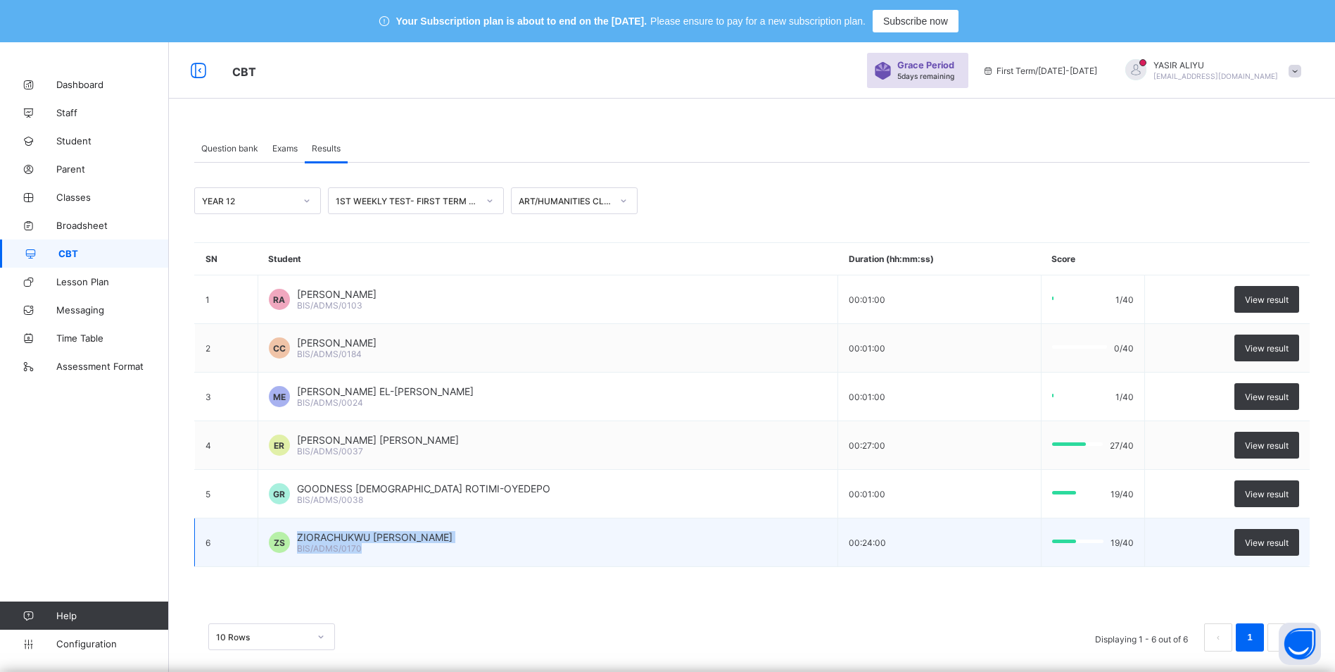
drag, startPoint x: 303, startPoint y: 536, endPoint x: 364, endPoint y: 549, distance: 62.7
click at [364, 549] on div "ZIORACHUKWU ARINZE SEAL BIS/ADMS/0170" at bounding box center [375, 542] width 156 height 23
